Goal: Find specific page/section: Find specific page/section

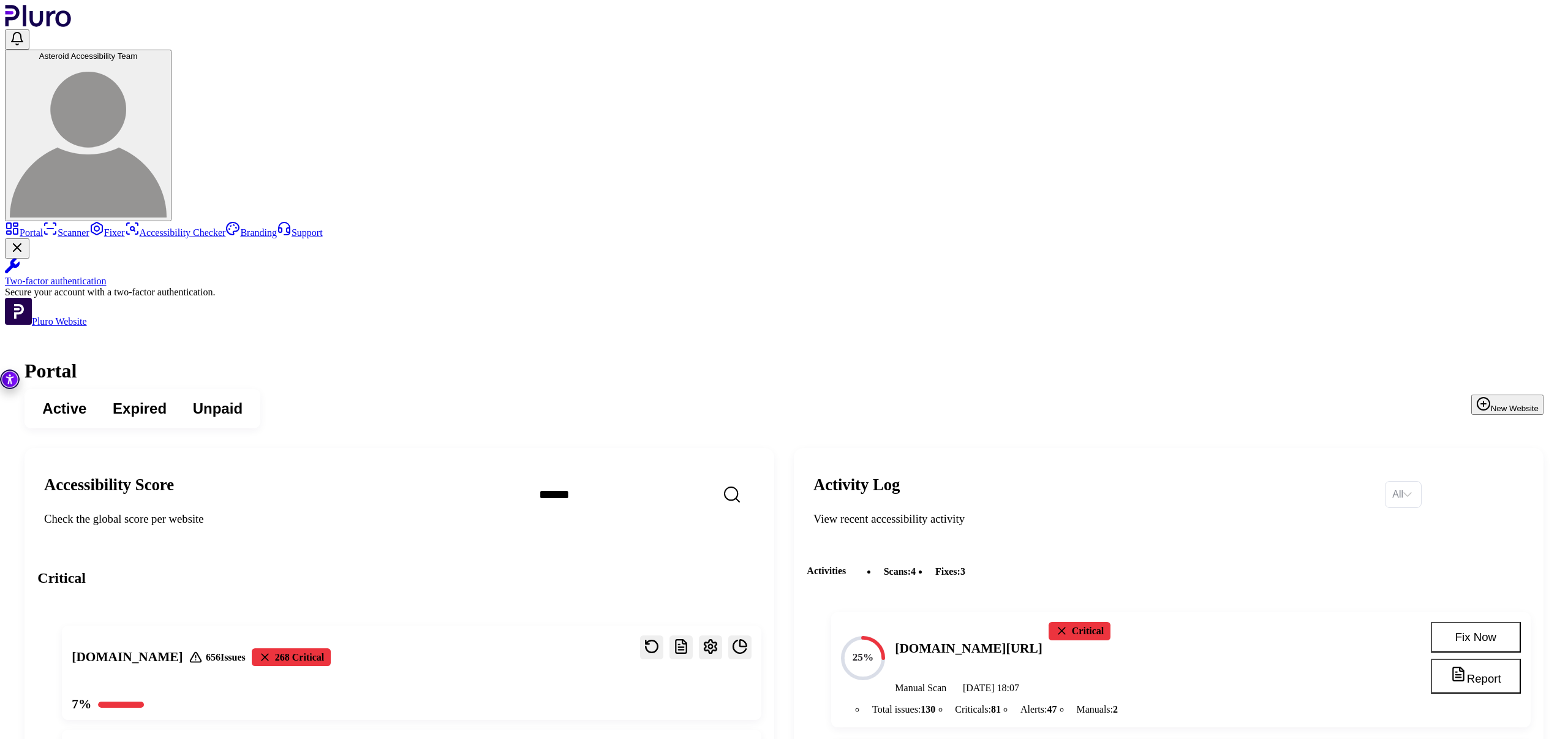
click at [76, 228] on link "Scanner" at bounding box center [67, 233] width 47 height 10
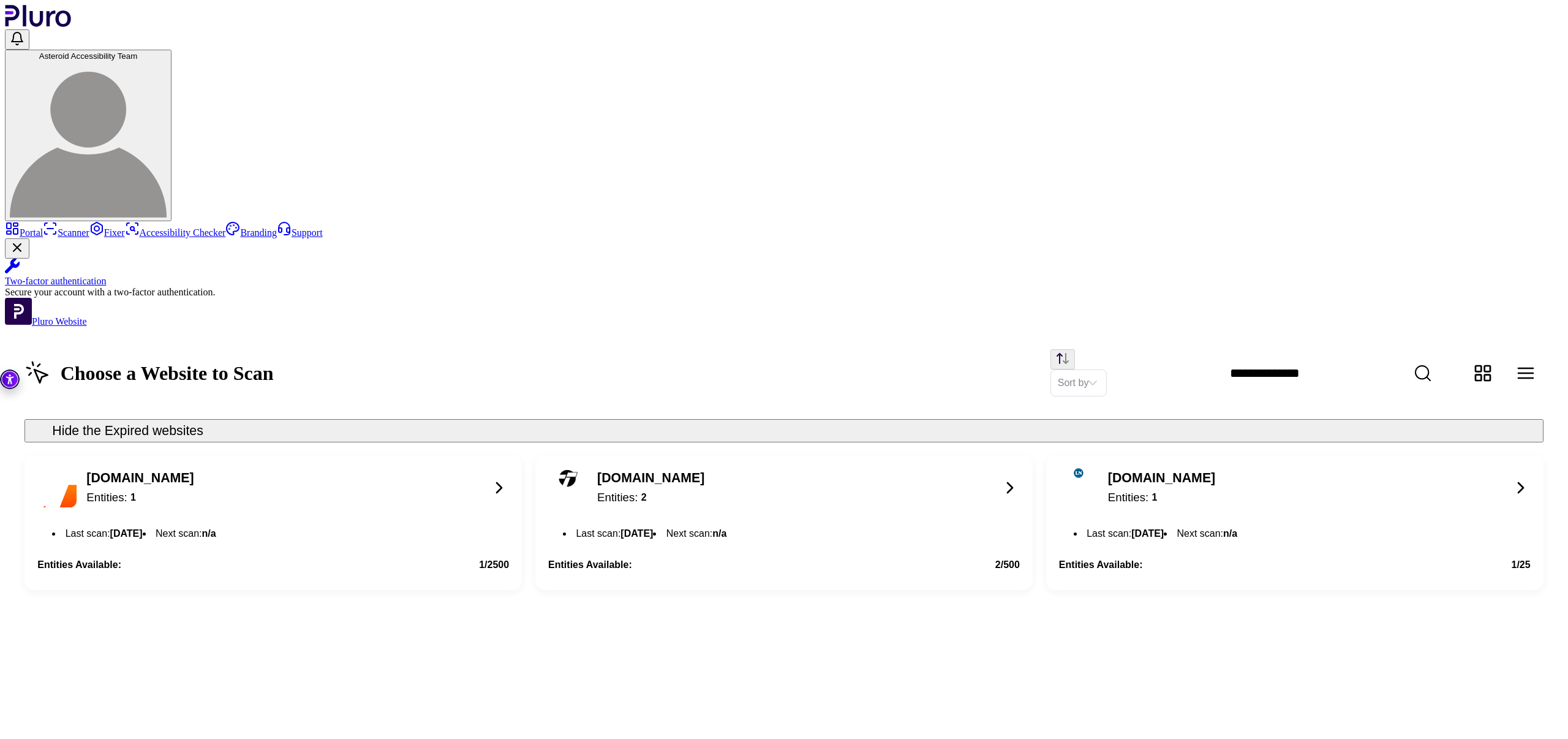
click at [705, 489] on div "Entities: 2" at bounding box center [651, 497] width 107 height 16
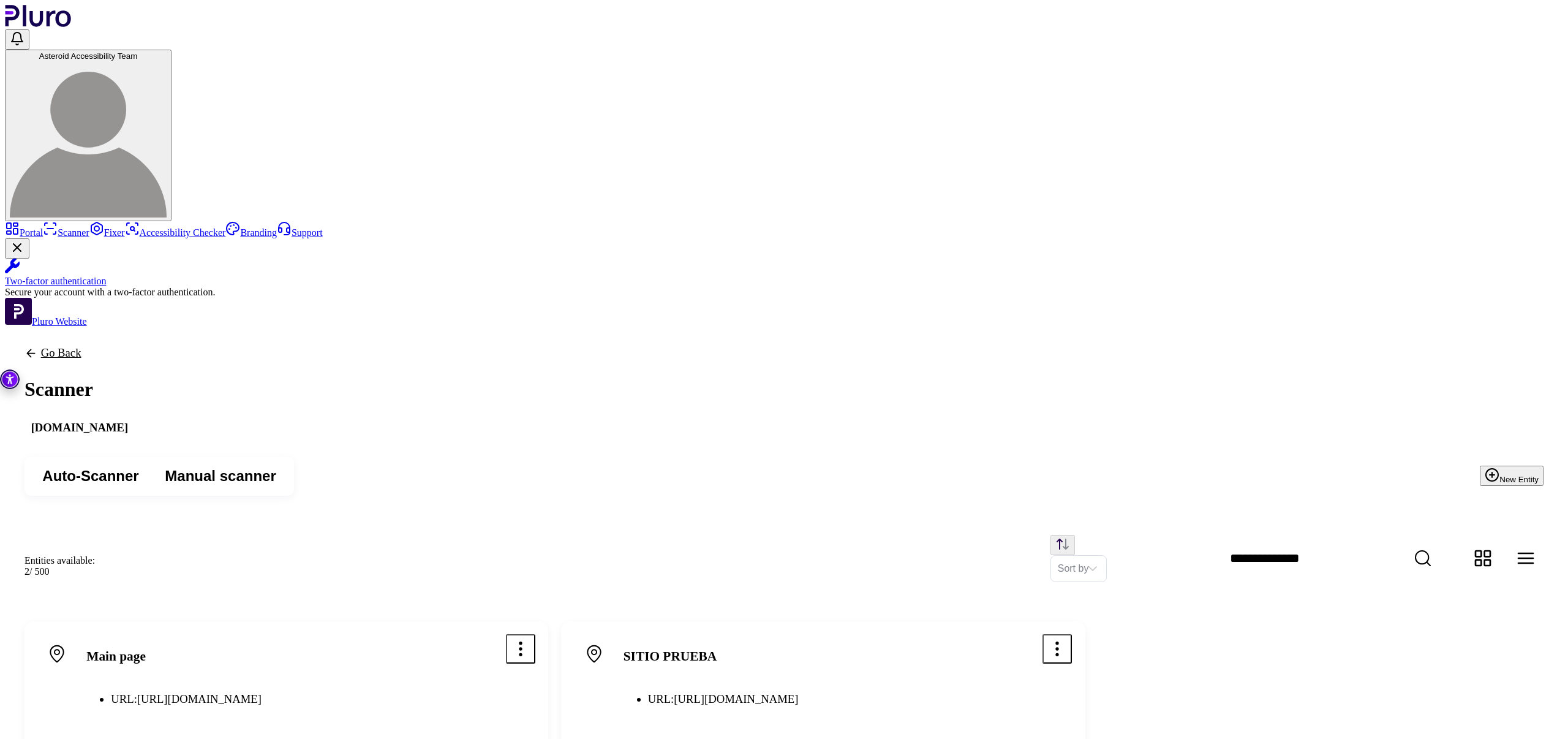
click at [1059, 643] on icon "Open options menu" at bounding box center [1058, 649] width 2 height 13
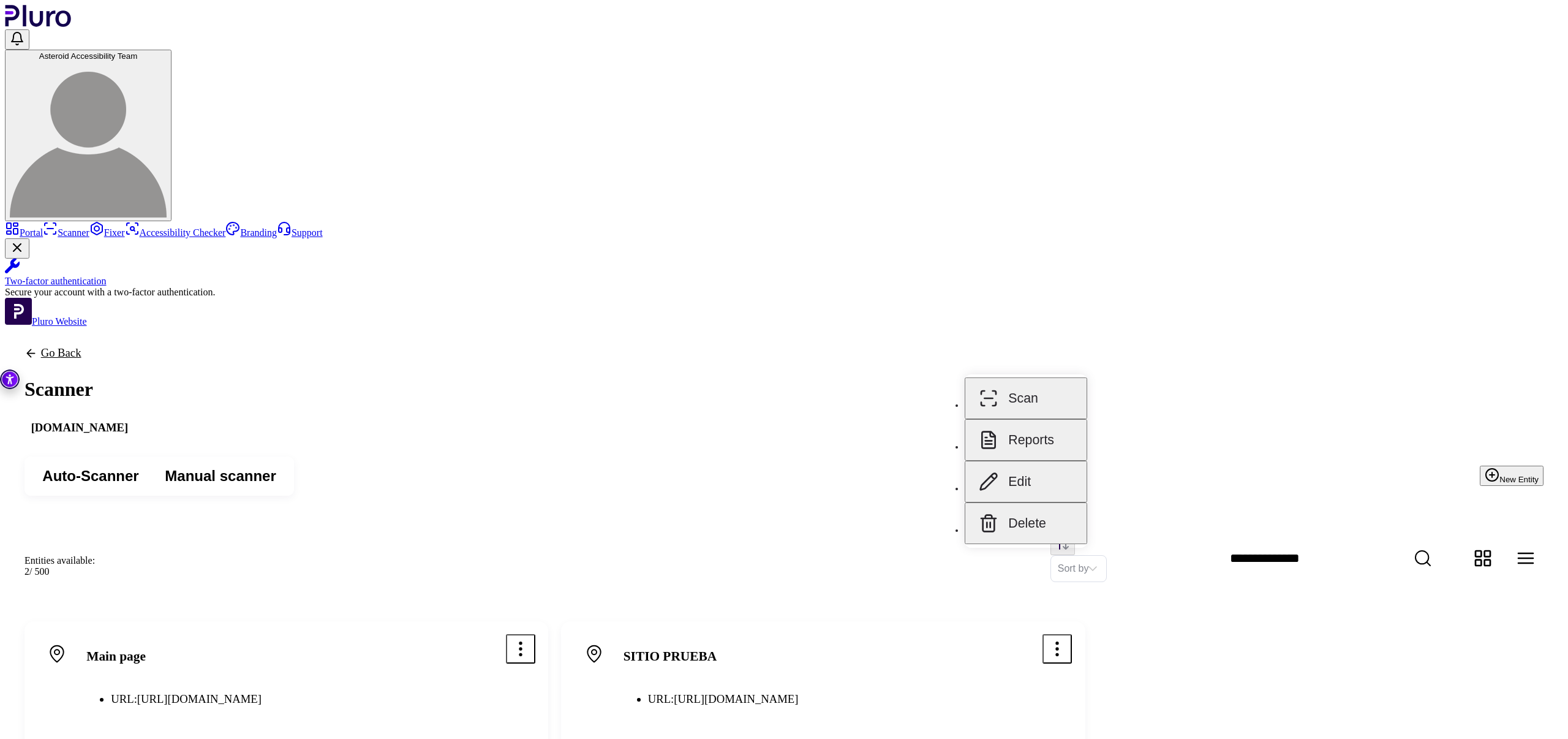
click at [1054, 431] on button "Reports" at bounding box center [1026, 440] width 123 height 42
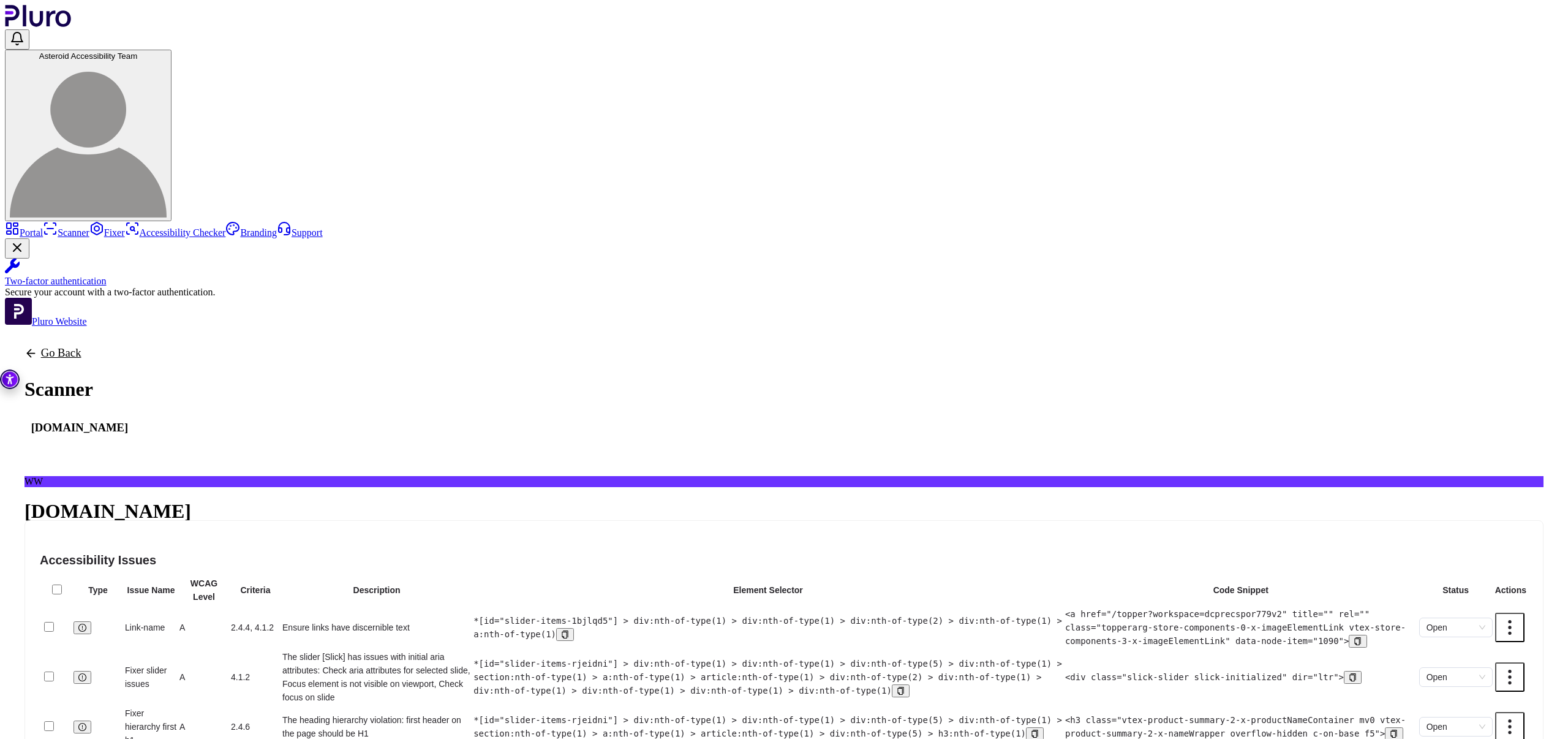
click at [137, 563] on span "Critical" at bounding box center [124, 567] width 25 height 10
click at [135, 347] on link "Go Back" at bounding box center [79, 353] width 110 height 13
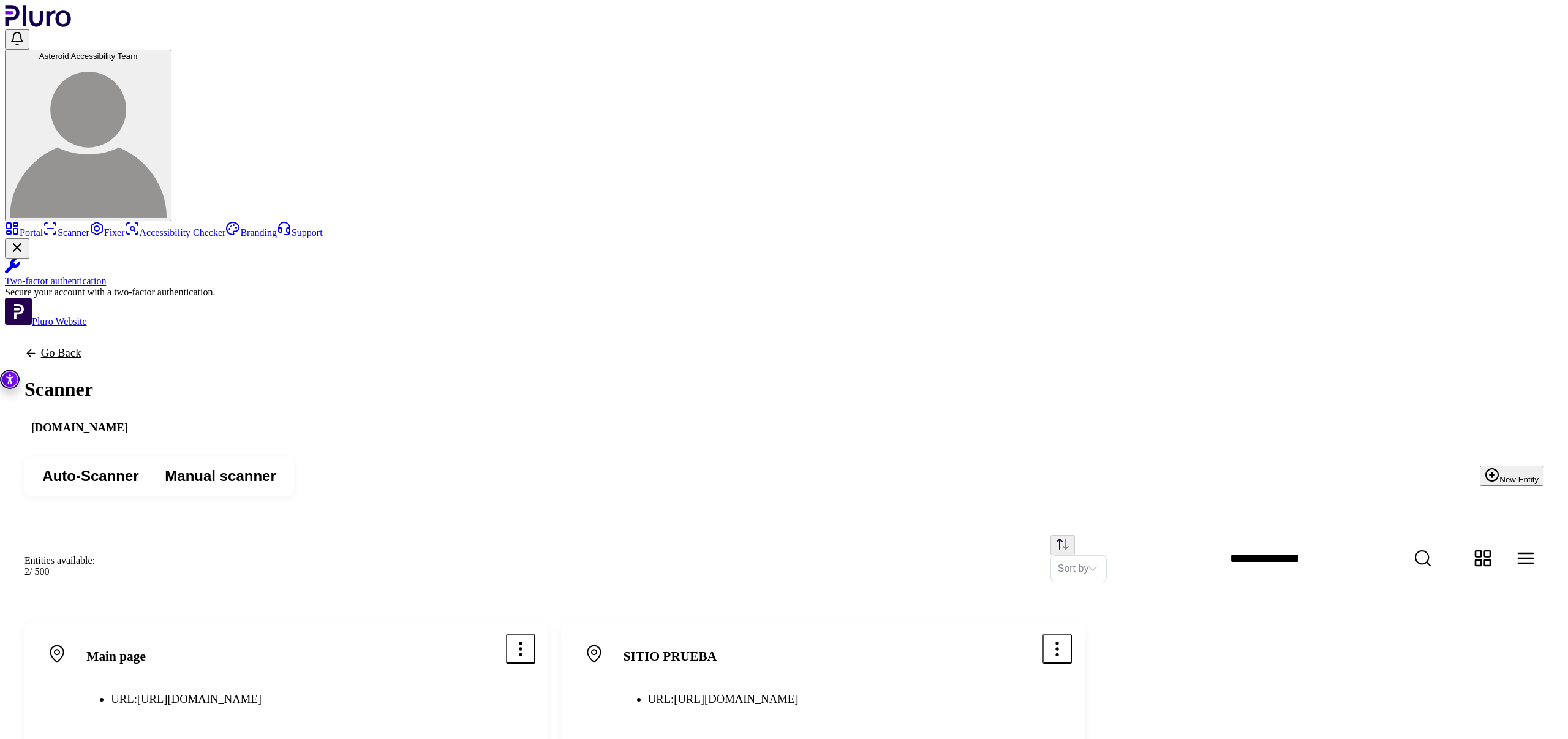
click at [521, 643] on icon "Open options menu" at bounding box center [520, 649] width 2 height 13
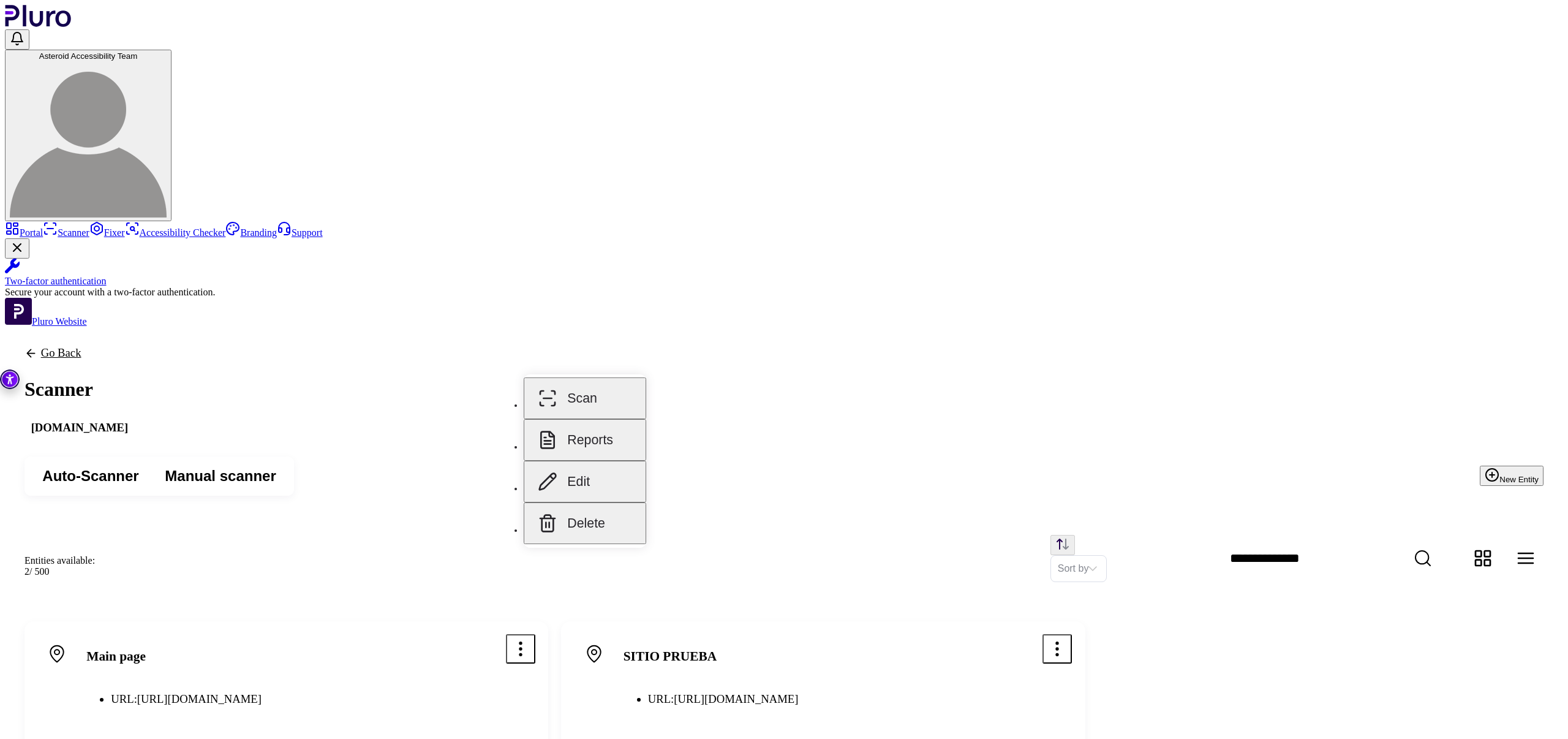
click at [607, 435] on button "Reports" at bounding box center [585, 440] width 123 height 42
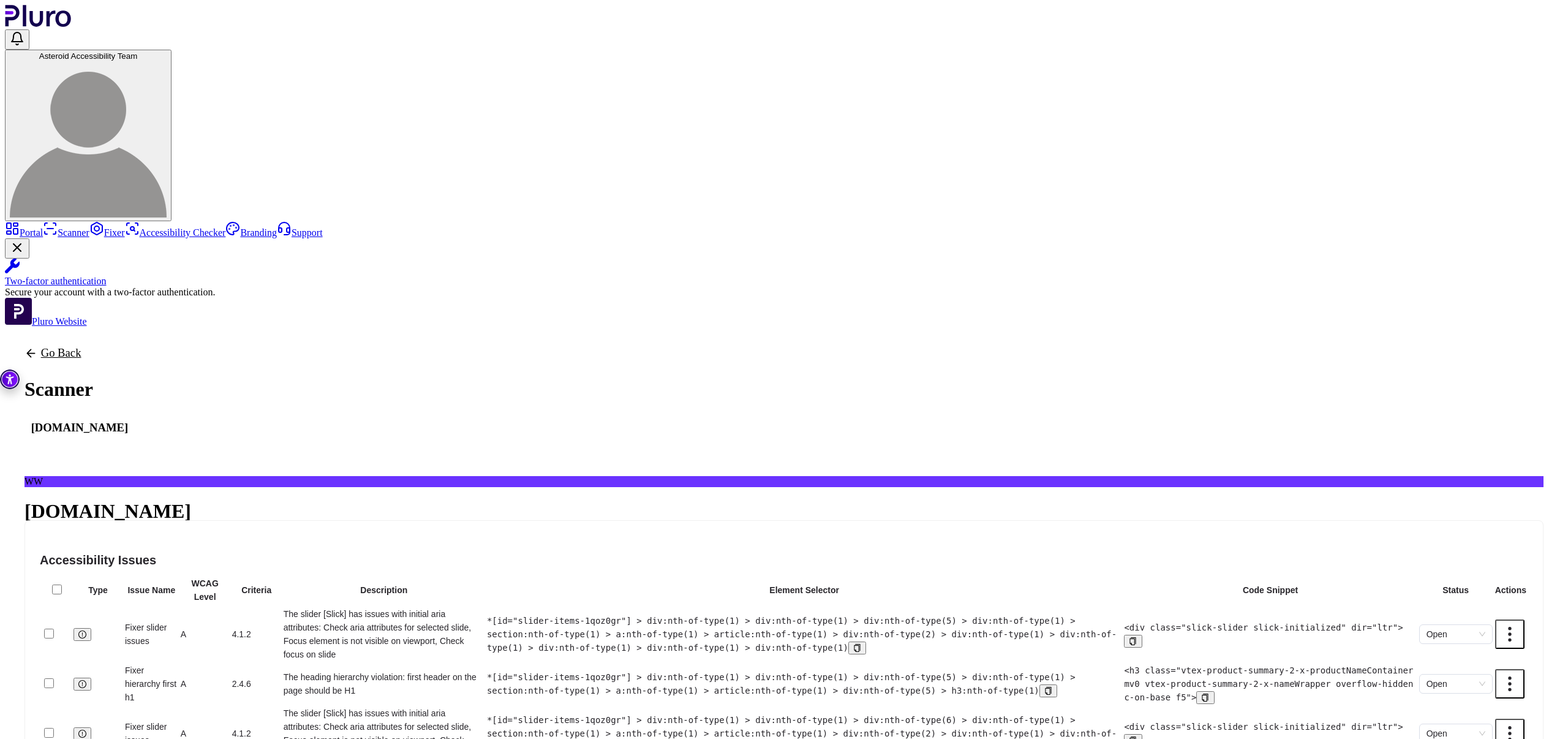
click at [135, 347] on link "Go Back" at bounding box center [79, 353] width 110 height 13
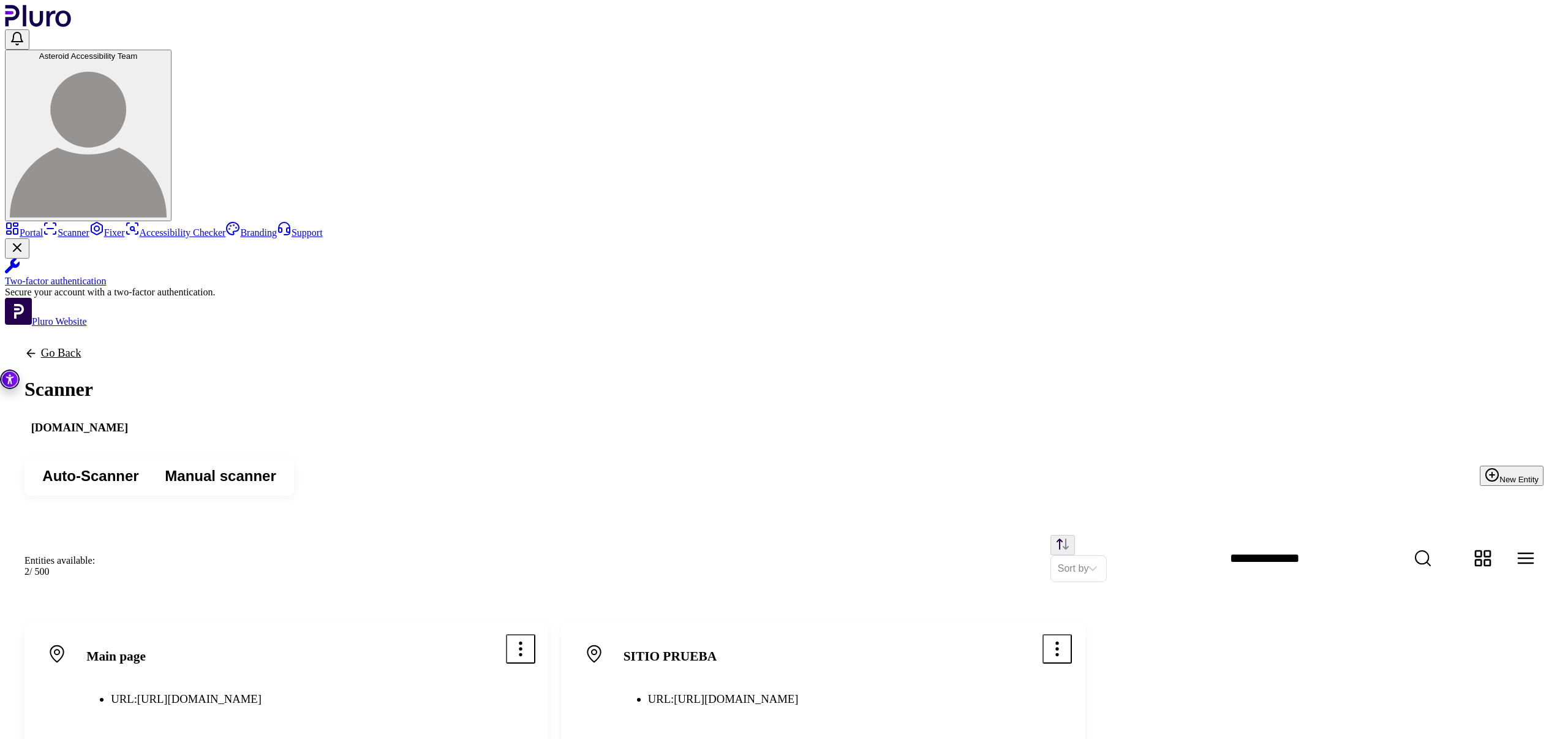
click at [1068, 639] on icon "Open options menu" at bounding box center [1057, 649] width 20 height 20
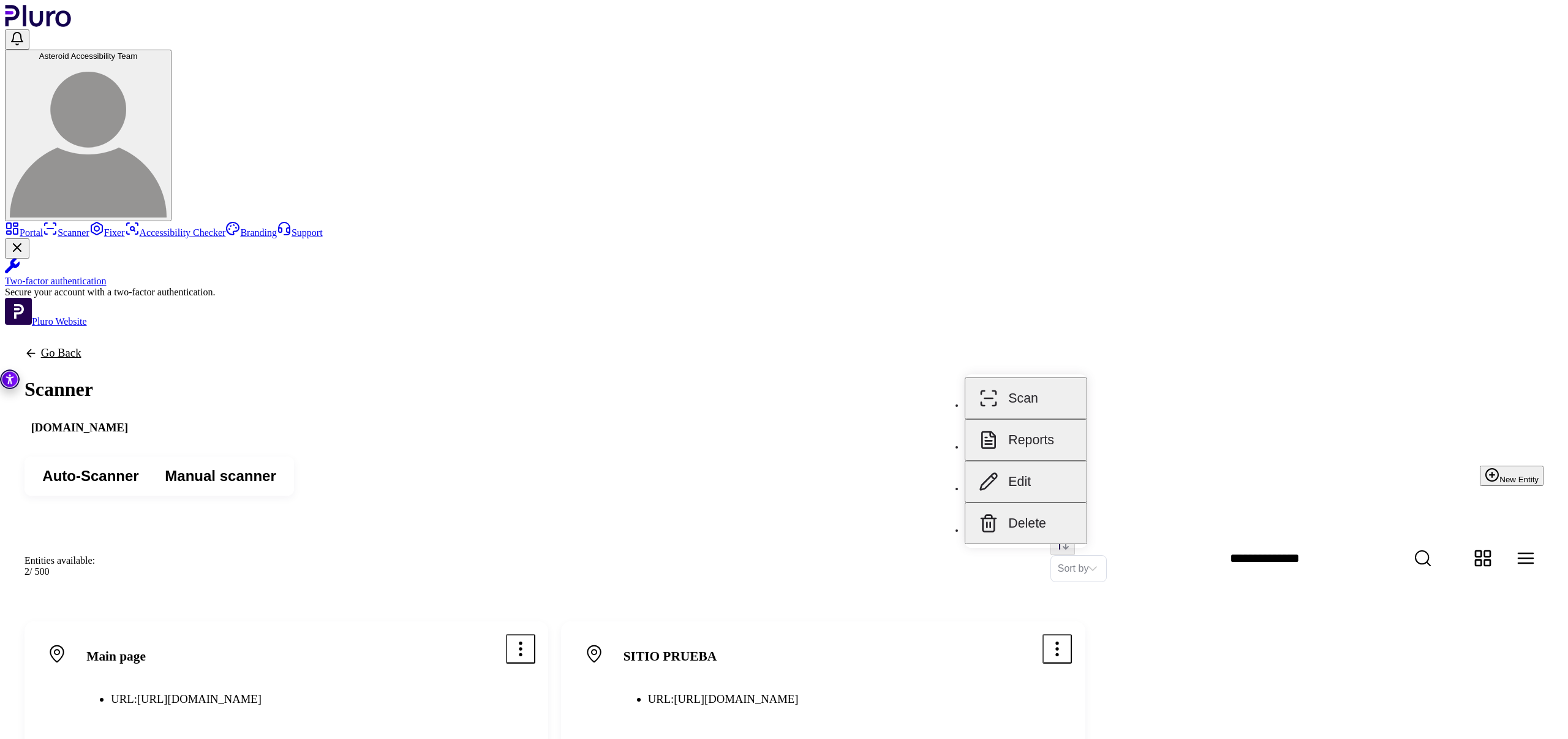
click at [1042, 419] on button "Reports" at bounding box center [1026, 440] width 123 height 42
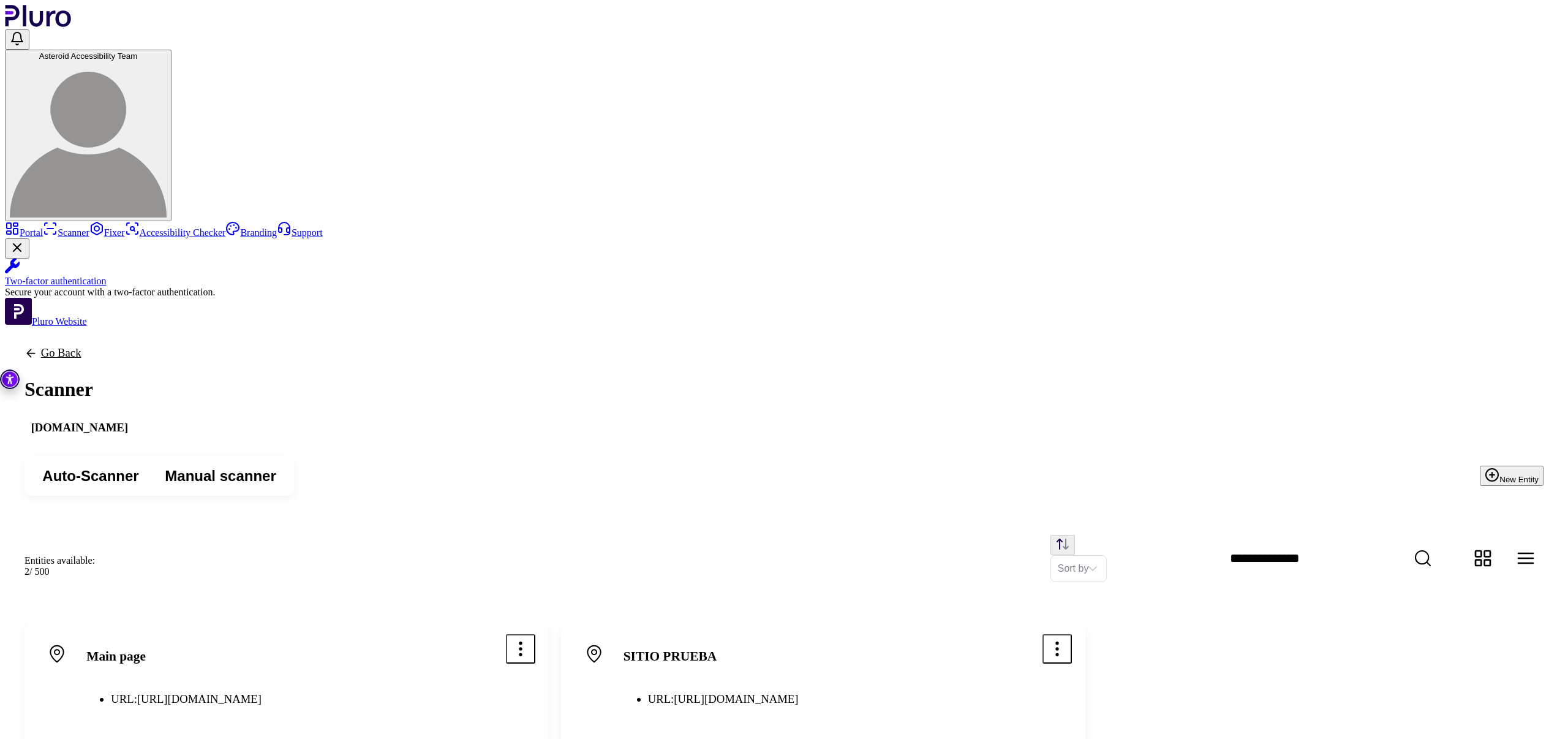
click at [531, 639] on icon "Open options menu" at bounding box center [520, 649] width 20 height 20
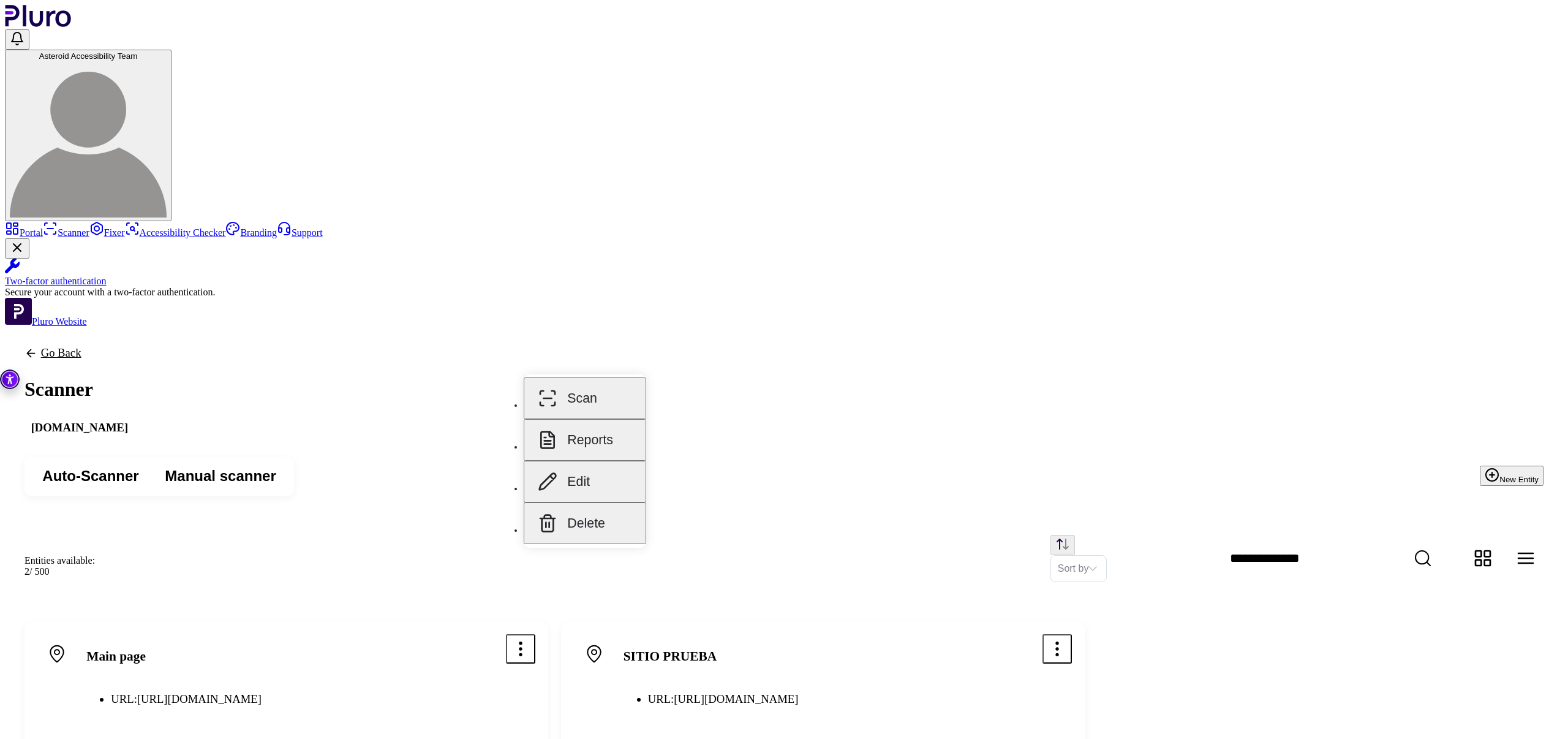
click at [588, 432] on button "Reports" at bounding box center [585, 440] width 123 height 42
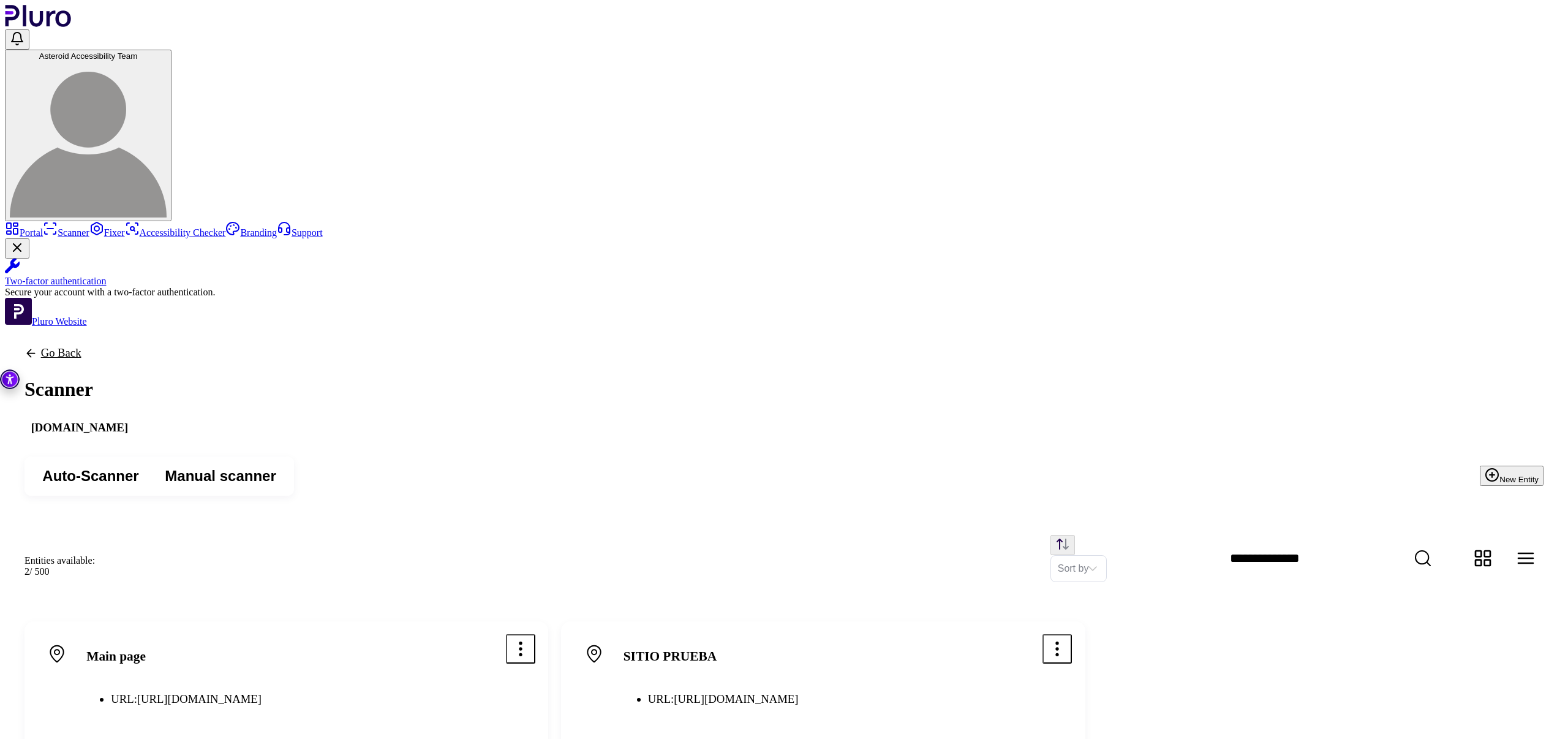
click at [531, 639] on icon "Open options menu" at bounding box center [520, 649] width 20 height 20
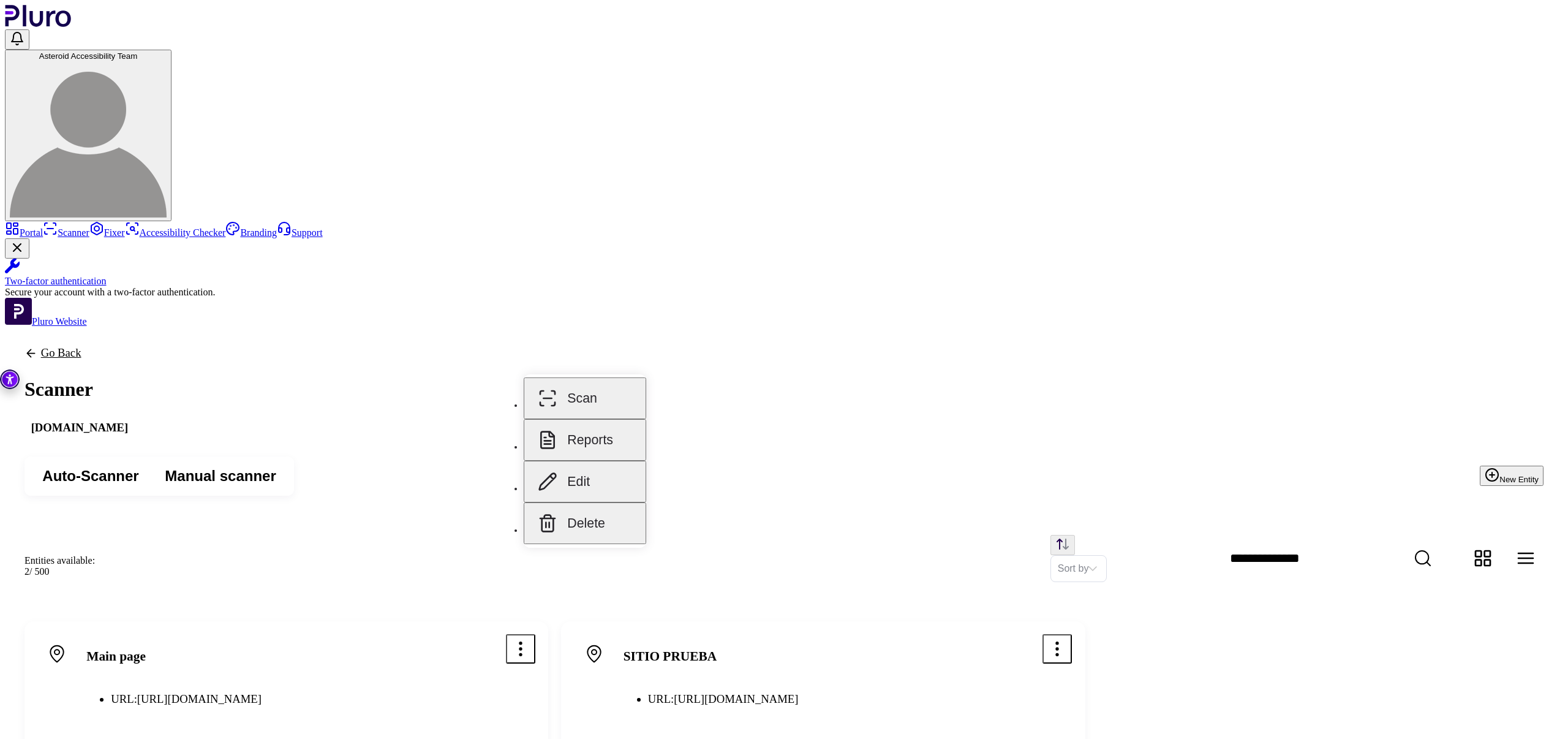
click at [589, 434] on button "Reports" at bounding box center [585, 440] width 123 height 42
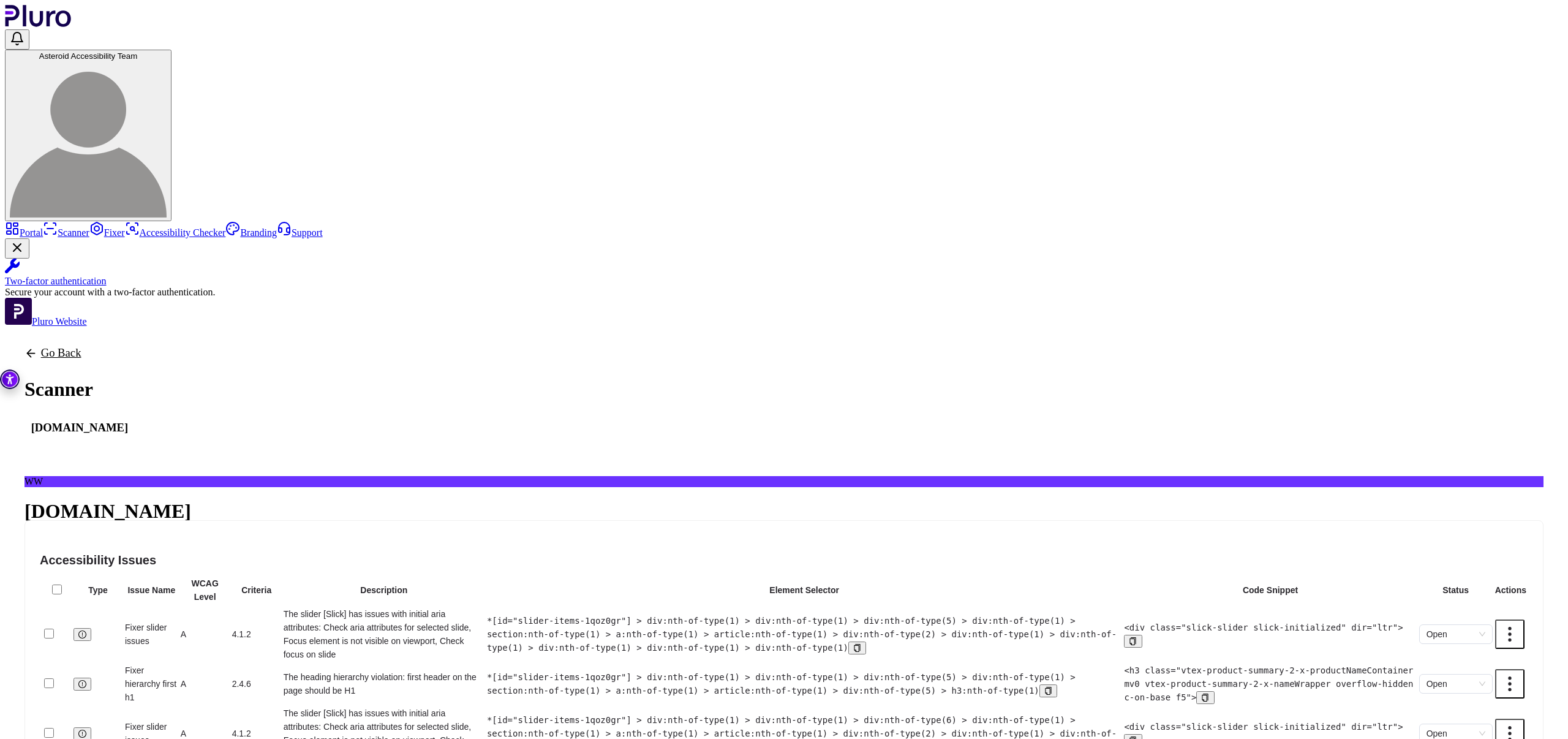
click at [135, 347] on link "Go Back" at bounding box center [79, 353] width 110 height 13
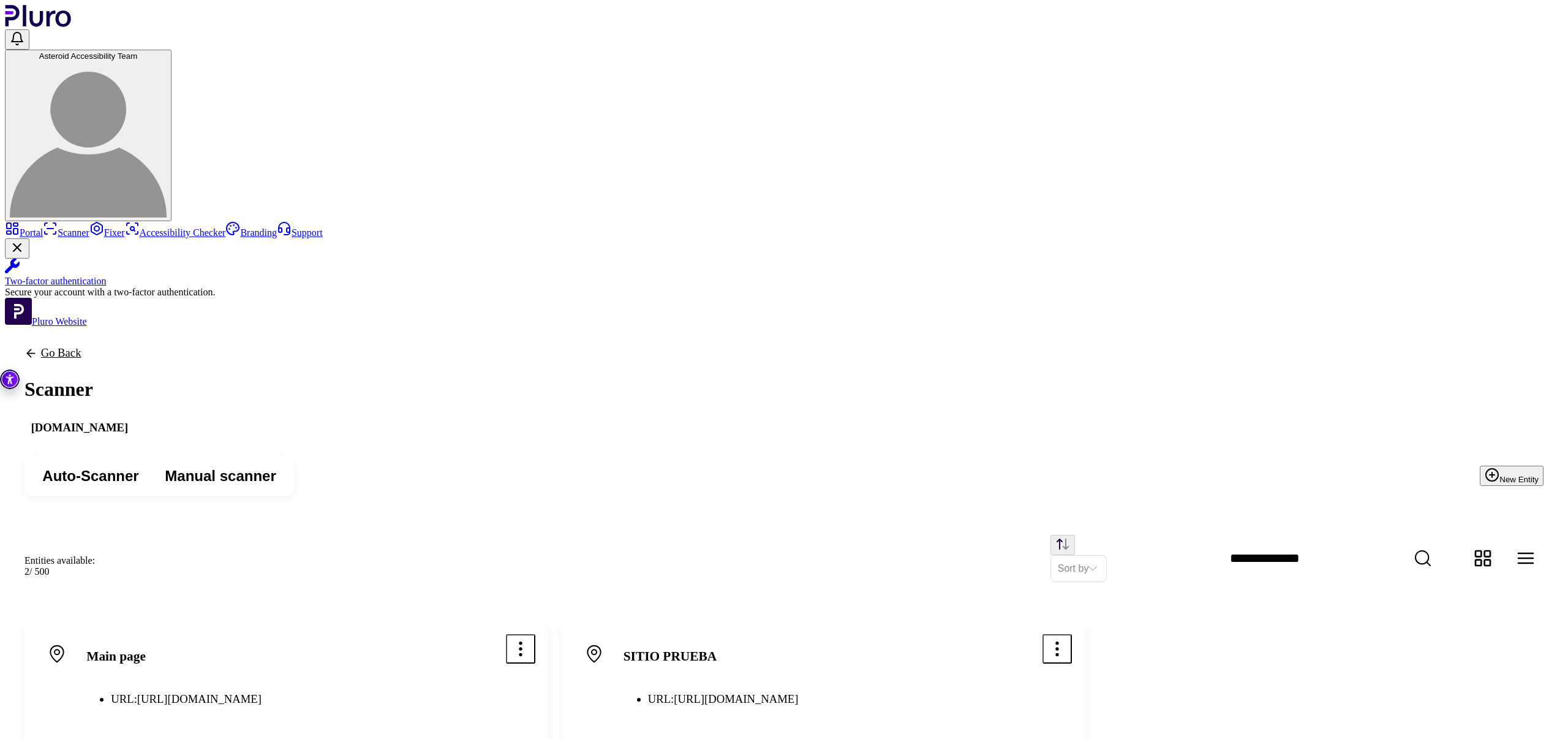
click at [1068, 639] on icon "Open options menu" at bounding box center [1057, 649] width 20 height 20
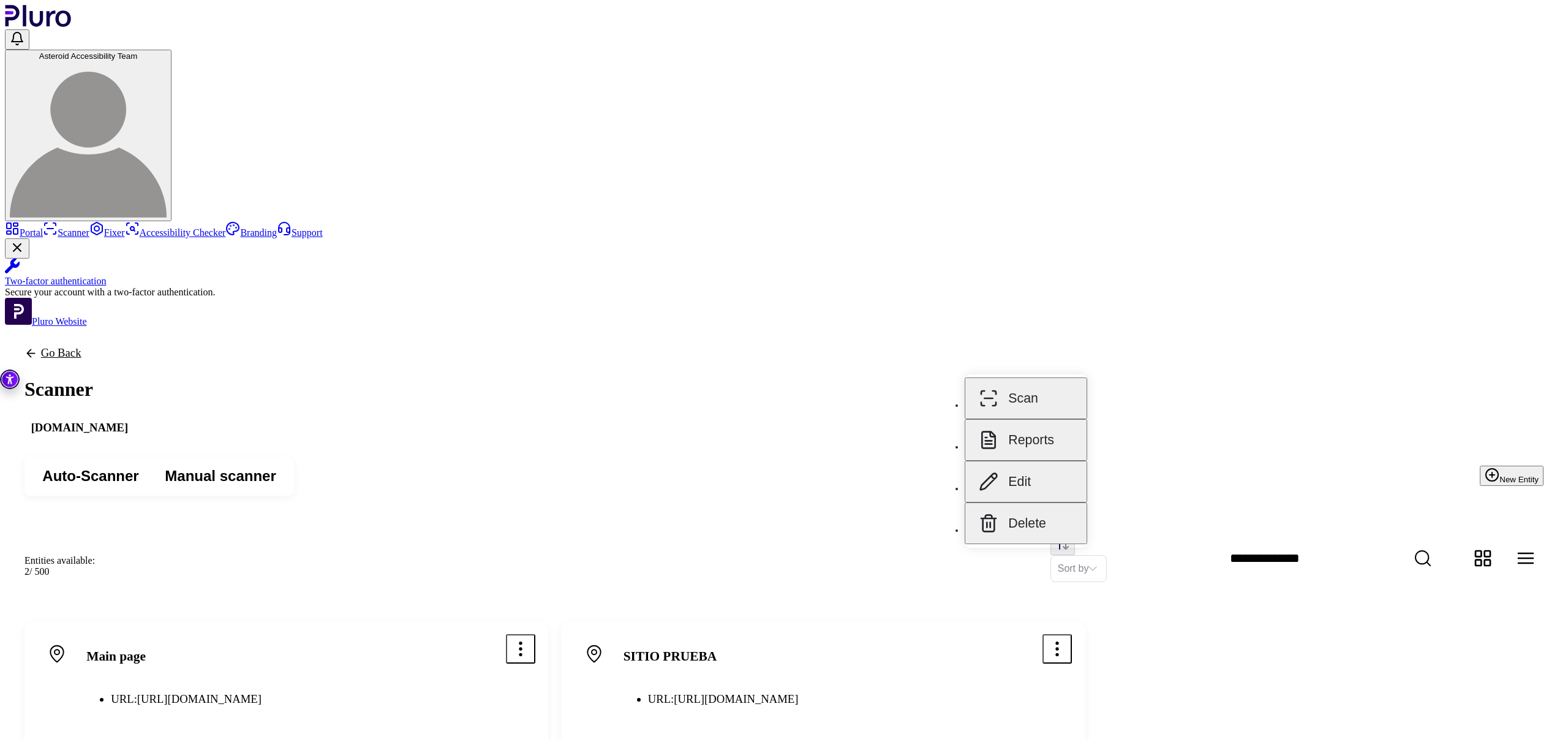
click at [1051, 419] on button "Reports" at bounding box center [1026, 440] width 123 height 42
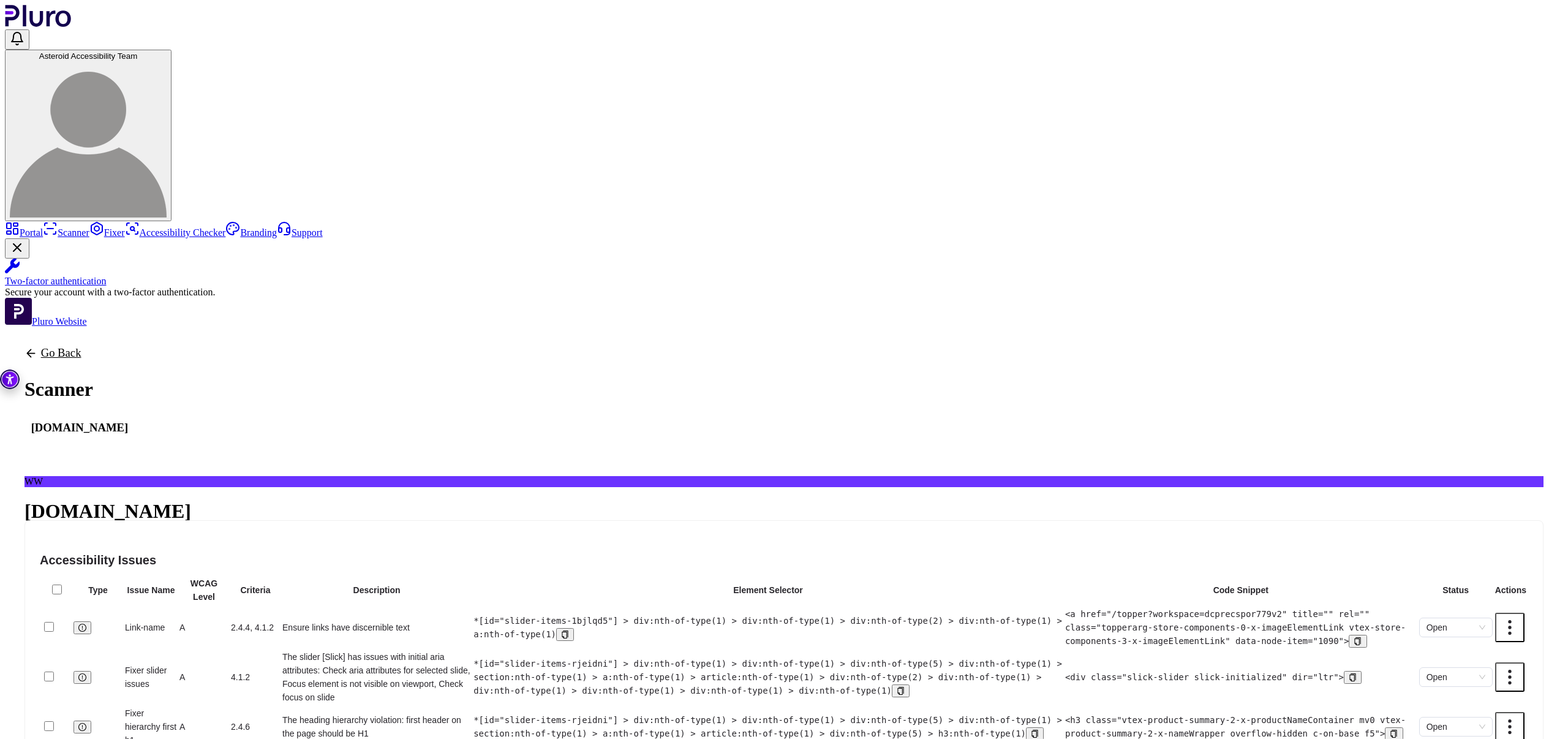
click at [135, 347] on link "Go Back" at bounding box center [79, 353] width 110 height 13
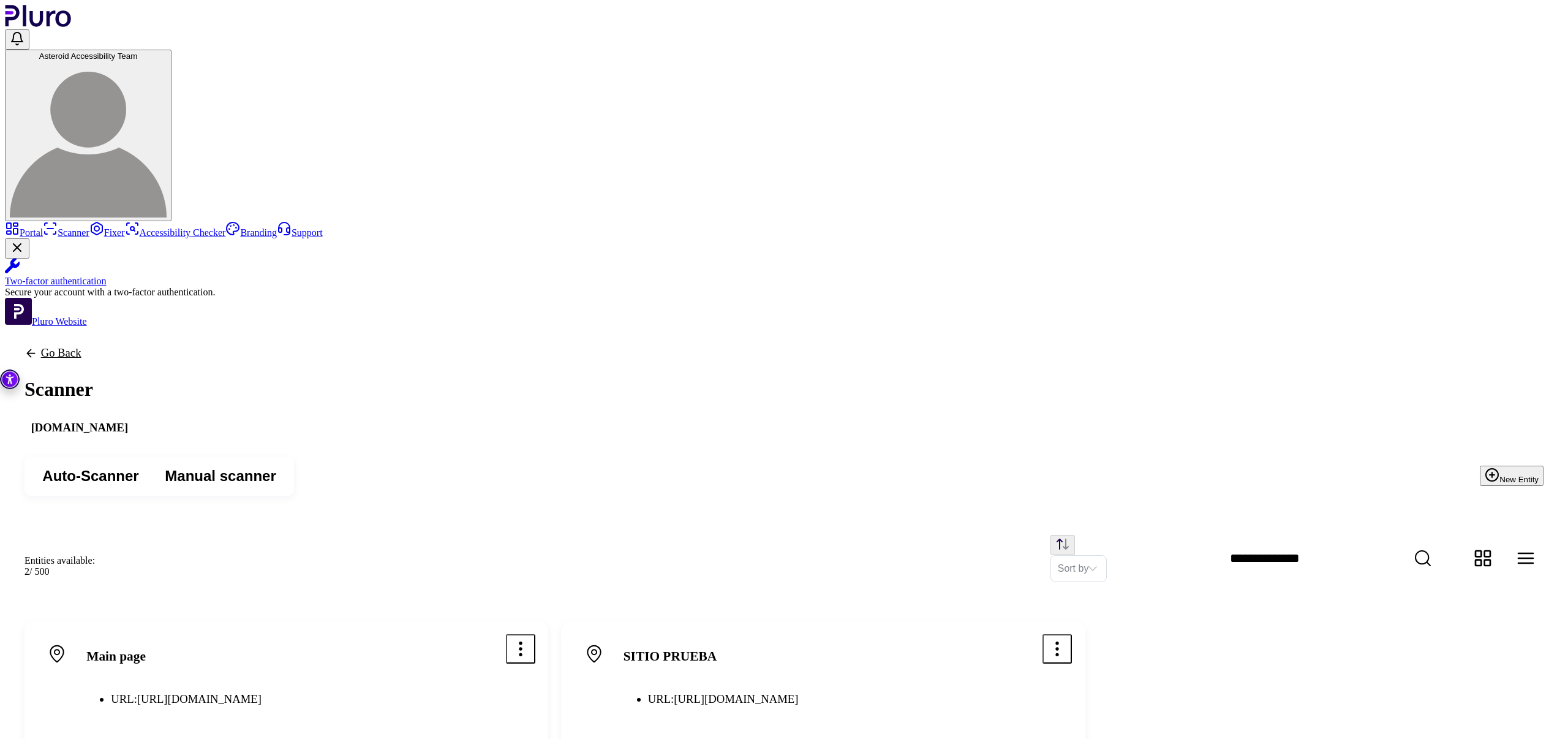
click at [531, 639] on icon "Open options menu" at bounding box center [520, 649] width 20 height 20
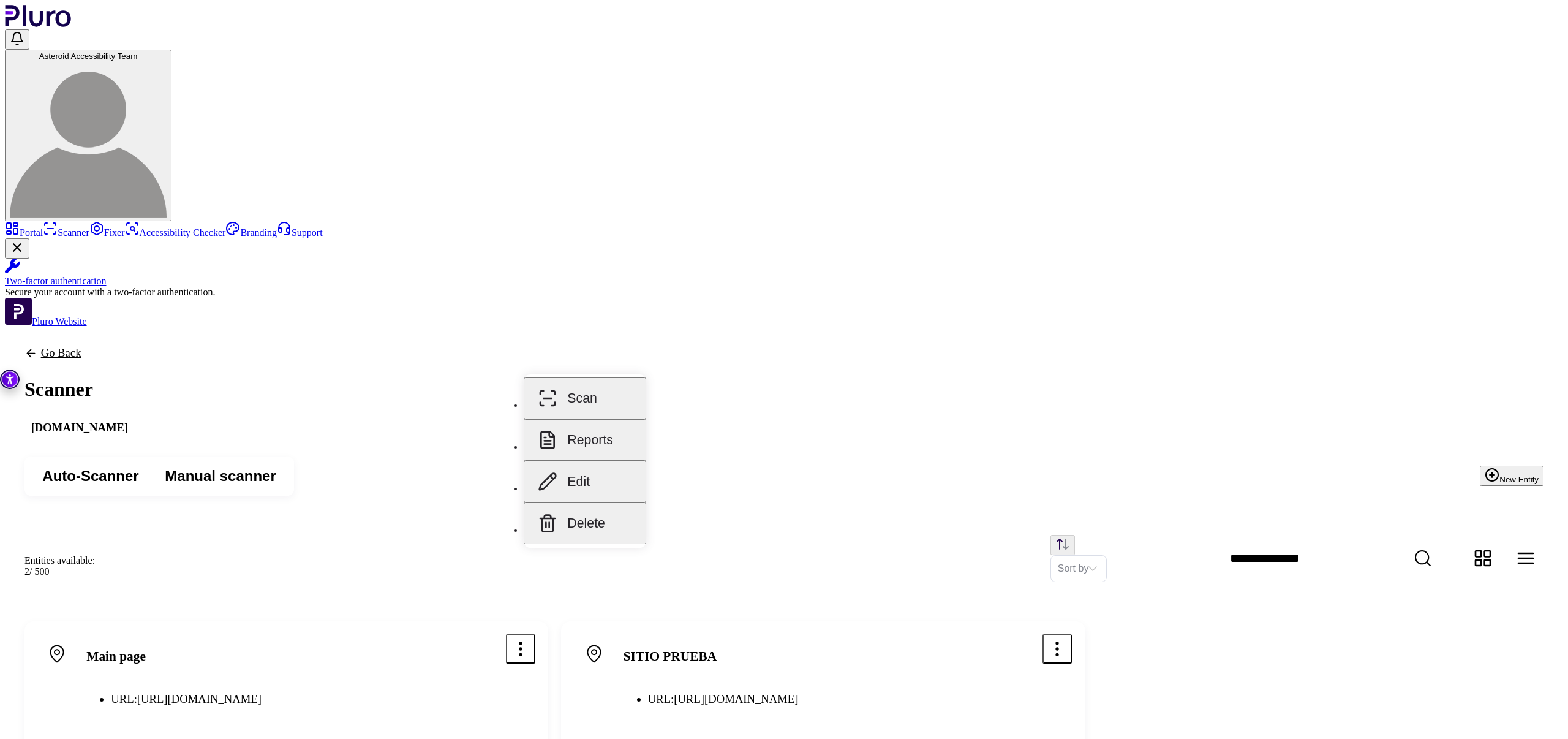
click at [592, 423] on button "Reports" at bounding box center [585, 440] width 123 height 42
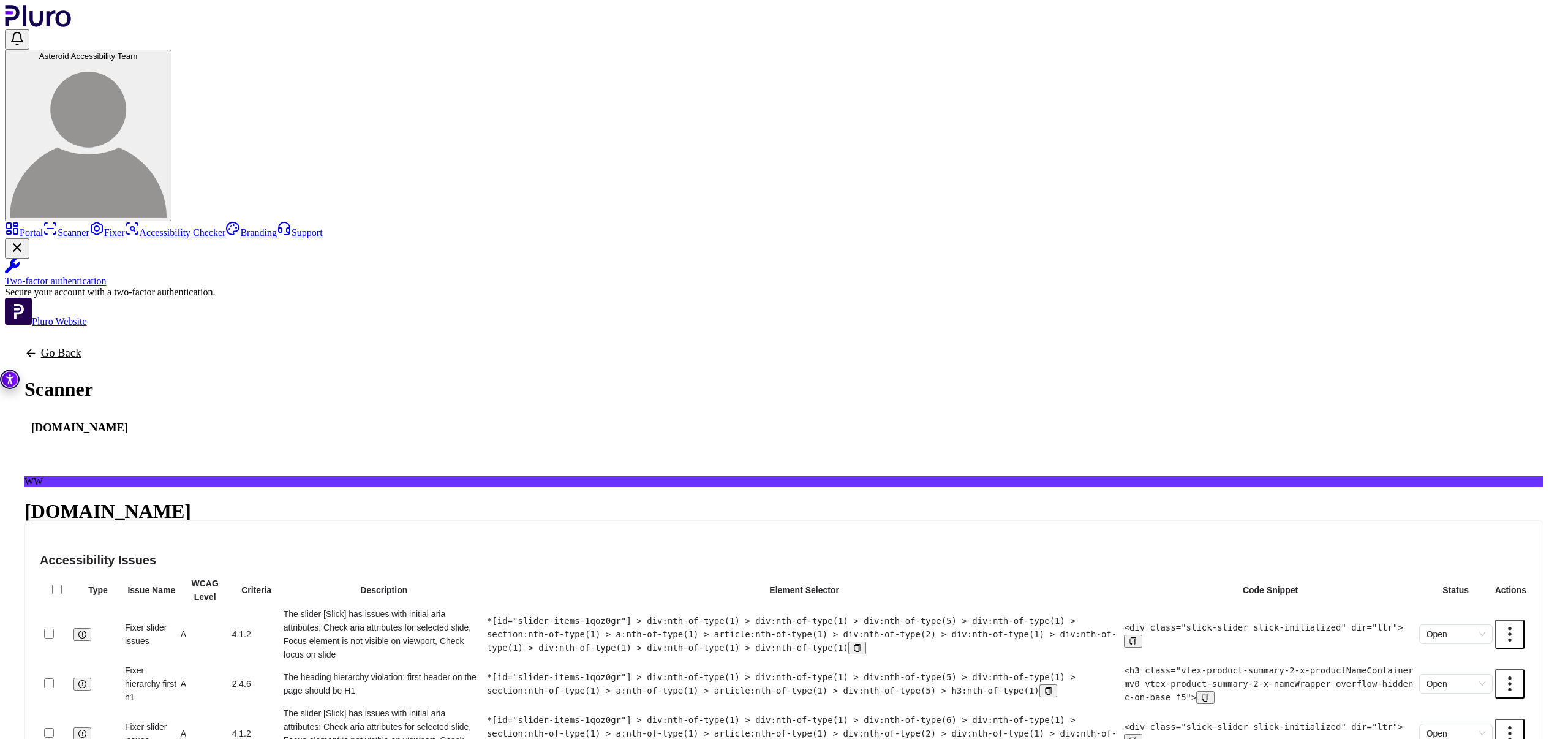
click at [37, 347] on icon "Back to previous screen" at bounding box center [30, 353] width 13 height 13
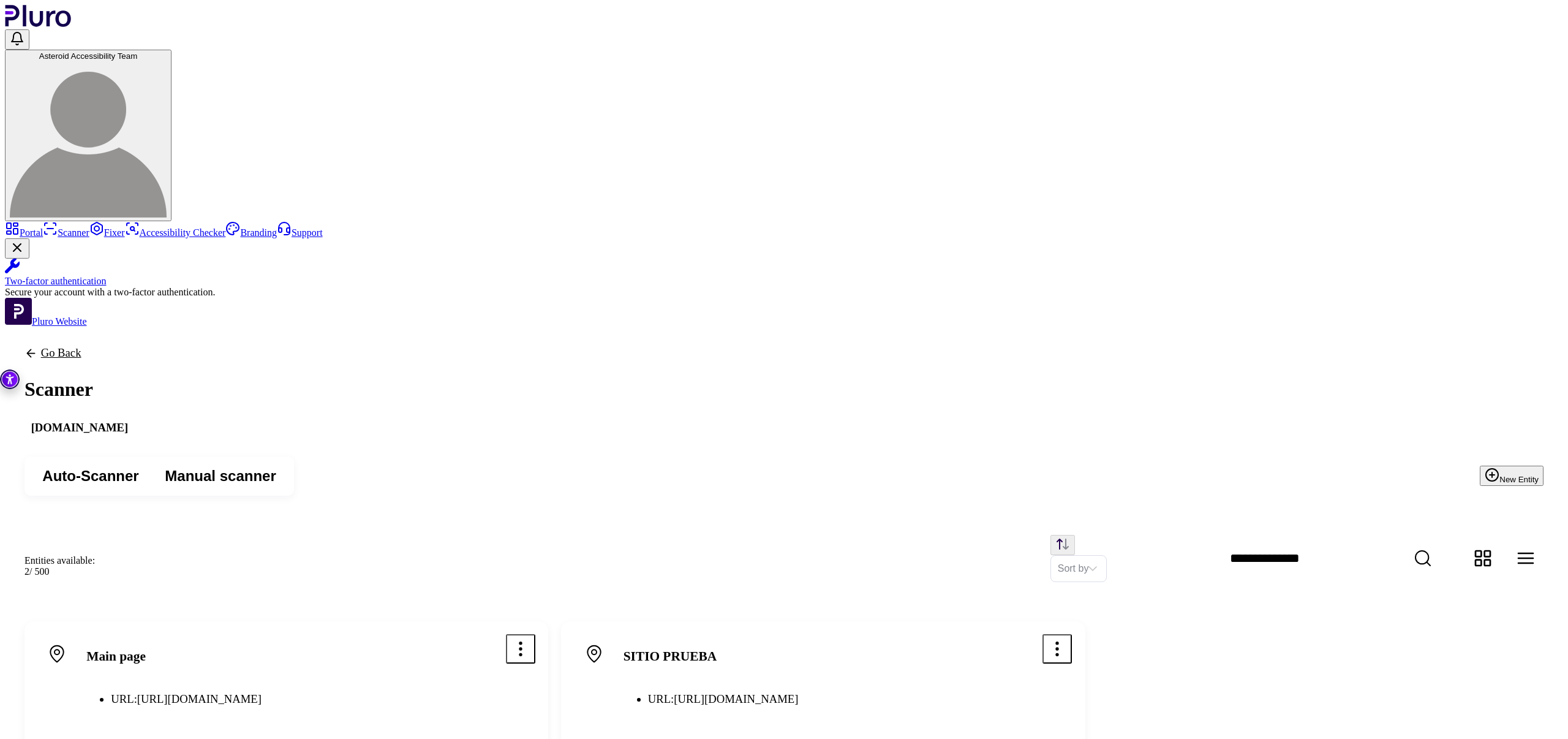
click at [1059, 643] on icon "Open options menu" at bounding box center [1058, 649] width 2 height 13
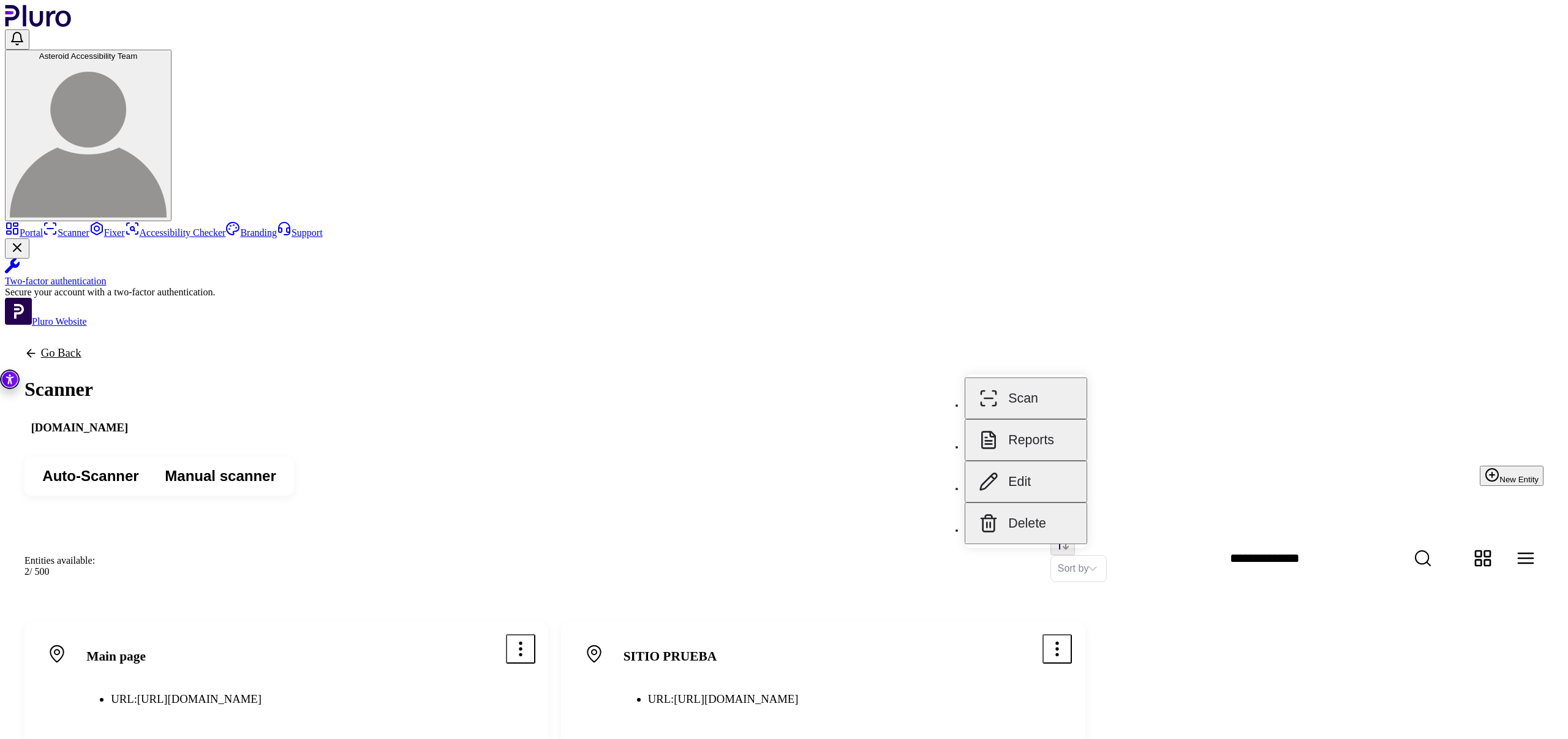
click at [1044, 426] on button "Reports" at bounding box center [1026, 440] width 123 height 42
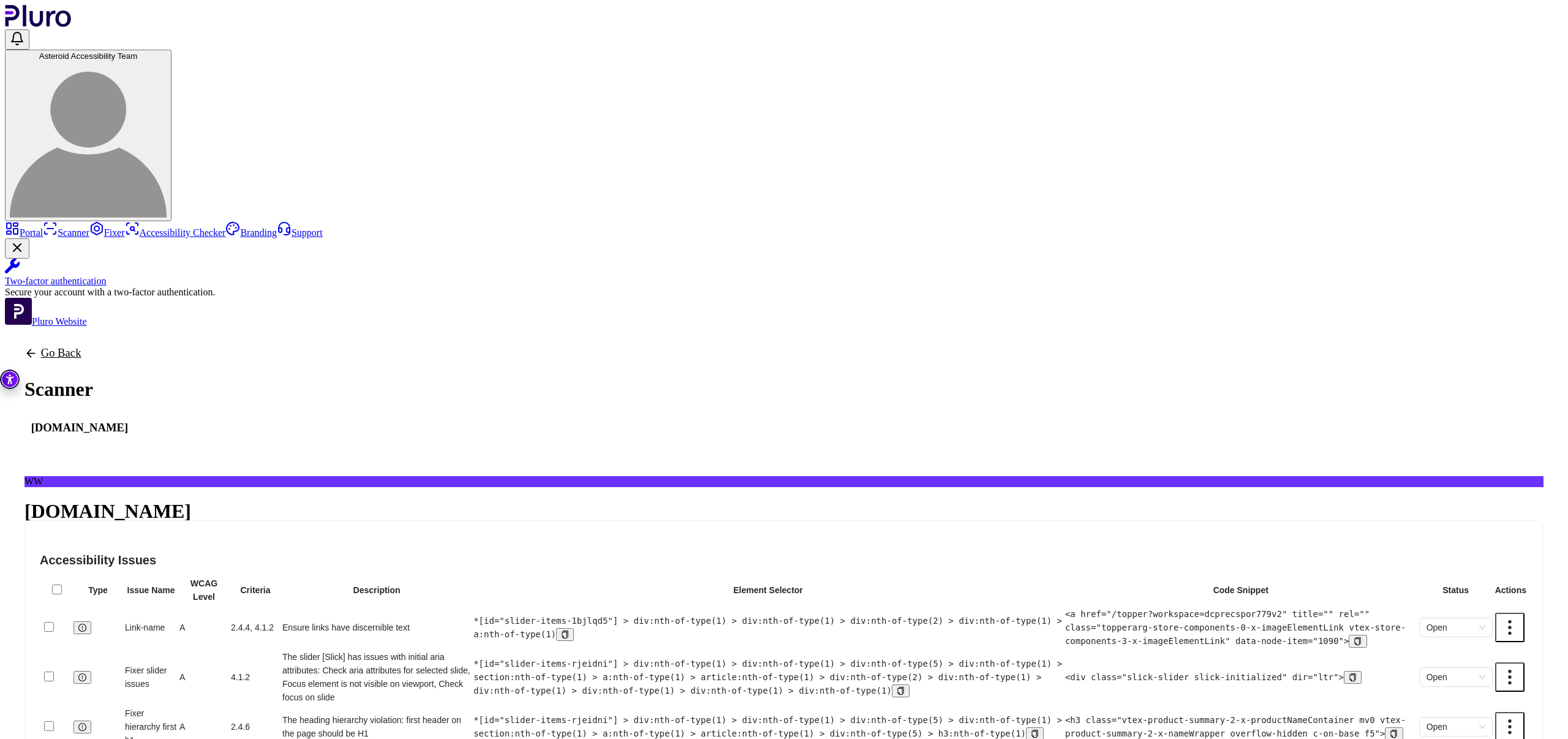
click at [37, 347] on icon "Back to previous screen" at bounding box center [30, 353] width 13 height 13
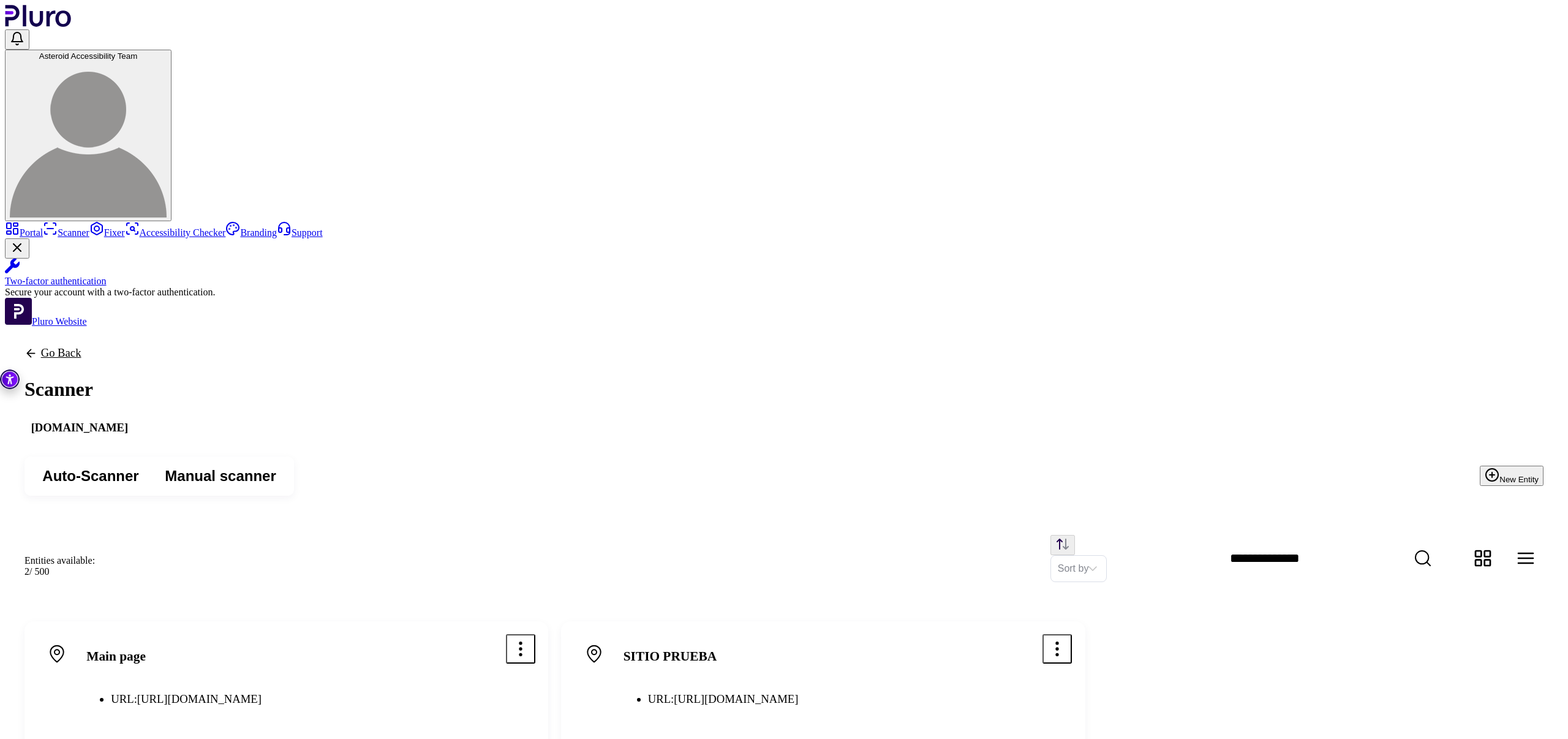
click at [548, 621] on div "Main page URL: [URL][DOMAIN_NAME] Last scan : [DATE] Scan" at bounding box center [286, 700] width 524 height 159
click at [531, 639] on icon "Open options menu" at bounding box center [520, 649] width 20 height 20
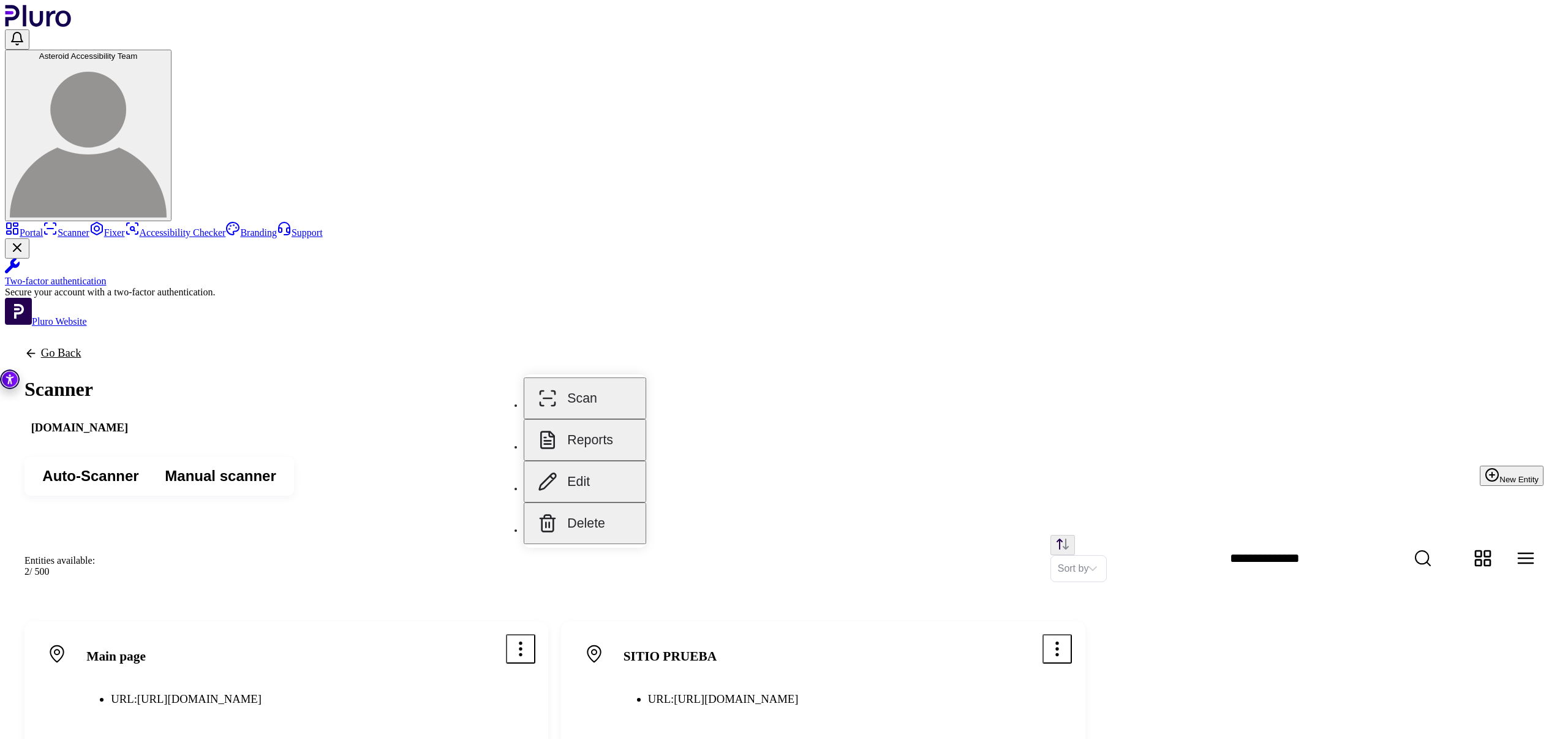
click at [602, 435] on button "Reports" at bounding box center [585, 440] width 123 height 42
